Goal: Book appointment/travel/reservation

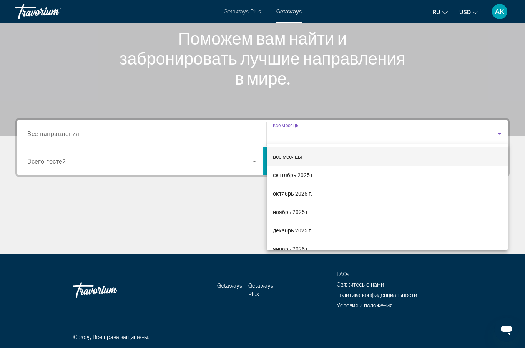
scroll to position [86, 0]
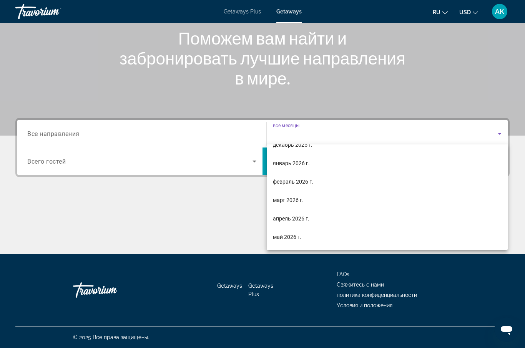
click at [182, 133] on div at bounding box center [262, 174] width 525 height 348
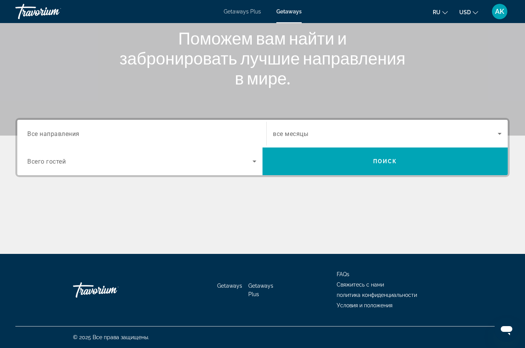
click at [63, 129] on input "Destination Все направления" at bounding box center [141, 133] width 229 height 9
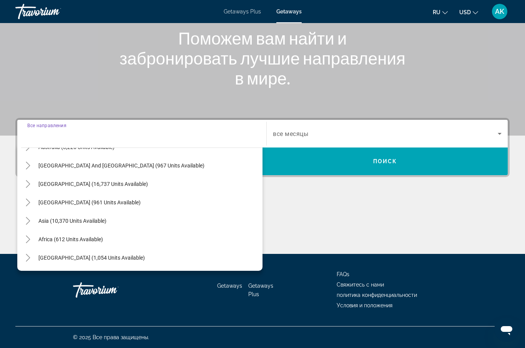
scroll to position [124, 0]
click at [102, 221] on span "Asia (10,370 units available)" at bounding box center [72, 221] width 68 height 6
type input "**********"
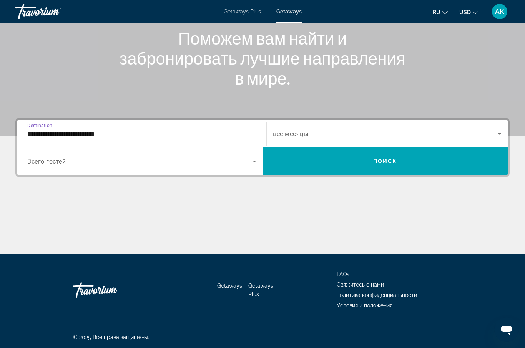
click at [495, 136] on icon "Search widget" at bounding box center [499, 133] width 9 height 9
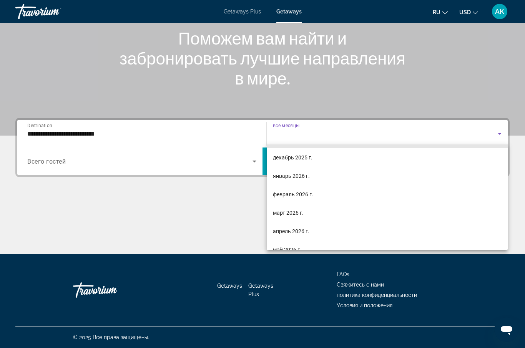
scroll to position [73, 0]
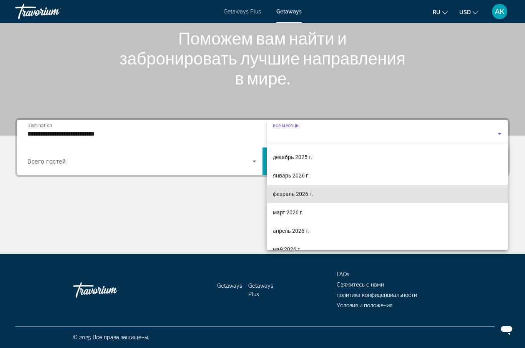
click at [446, 189] on mat-option "февраль 2026 г." at bounding box center [387, 194] width 241 height 18
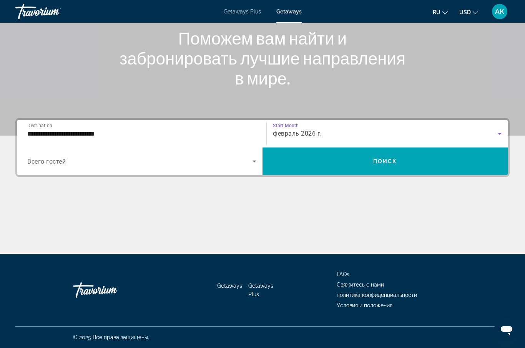
click at [253, 162] on icon "Search widget" at bounding box center [254, 161] width 9 height 9
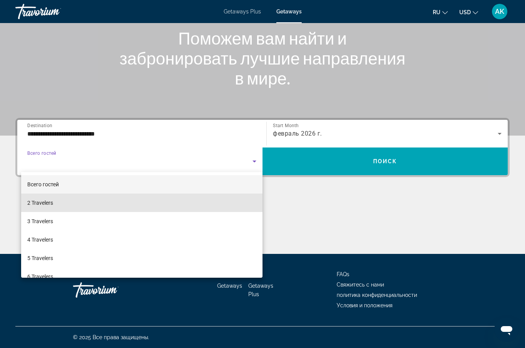
click at [209, 201] on mat-option "2 Travelers" at bounding box center [141, 203] width 241 height 18
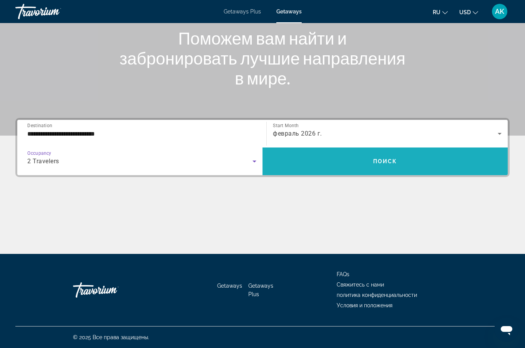
click at [452, 162] on span "Search widget" at bounding box center [384, 161] width 245 height 18
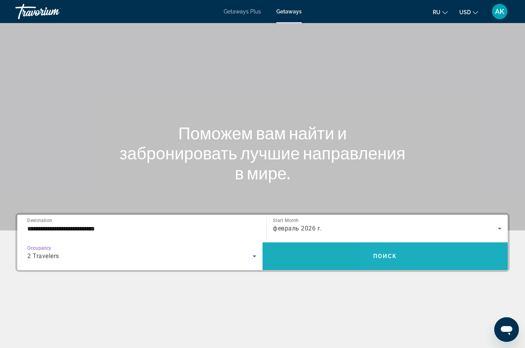
scroll to position [27, 0]
